Goal: Find specific page/section: Find specific page/section

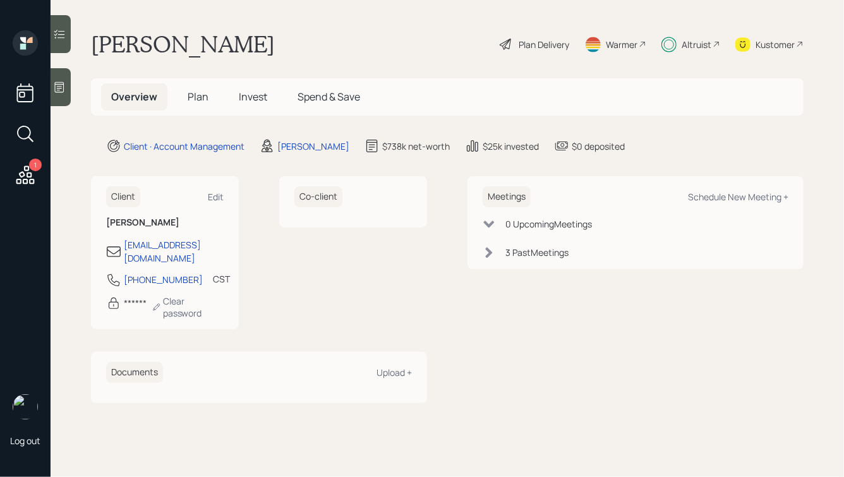
click at [685, 40] on div "Altruist" at bounding box center [697, 44] width 30 height 13
click at [683, 39] on div "Altruist" at bounding box center [697, 44] width 30 height 13
